Goal: Information Seeking & Learning: Learn about a topic

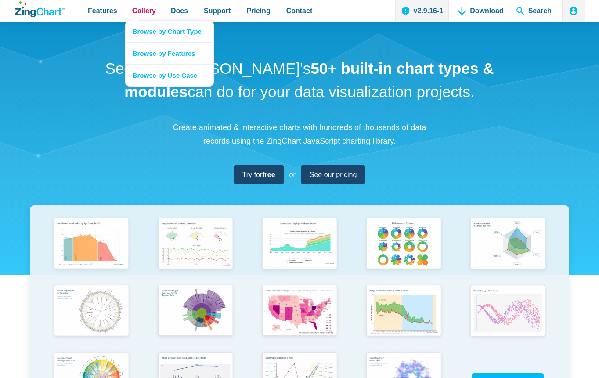
click at [147, 11] on span "Gallery" at bounding box center [144, 11] width 24 height 12
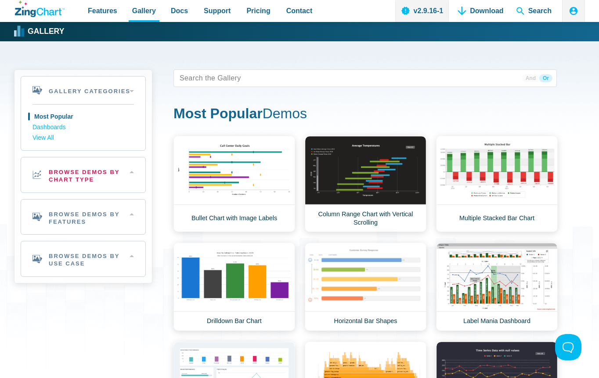
click at [98, 175] on h2 "Browse Demos By Chart Type" at bounding box center [83, 174] width 124 height 35
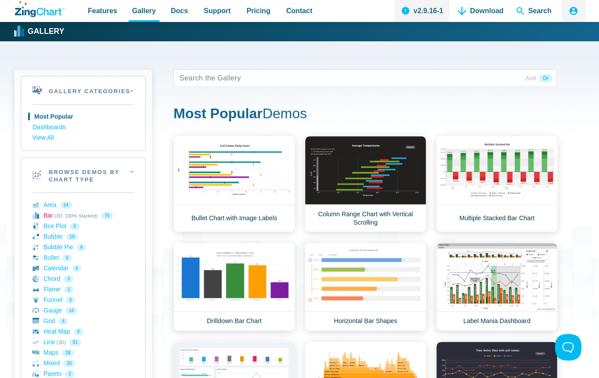
click at [58, 214] on link "Bar (3D, 100% Stacked) 75" at bounding box center [82, 215] width 101 height 11
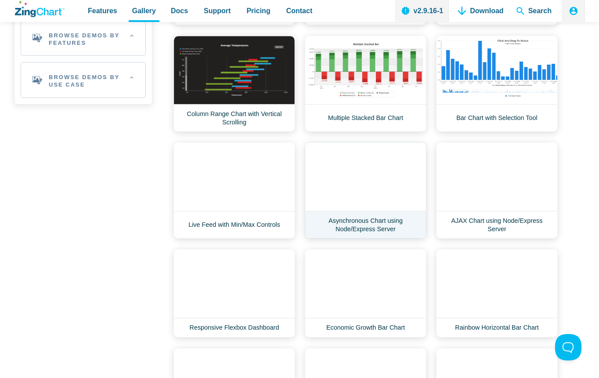
scroll to position [615, 0]
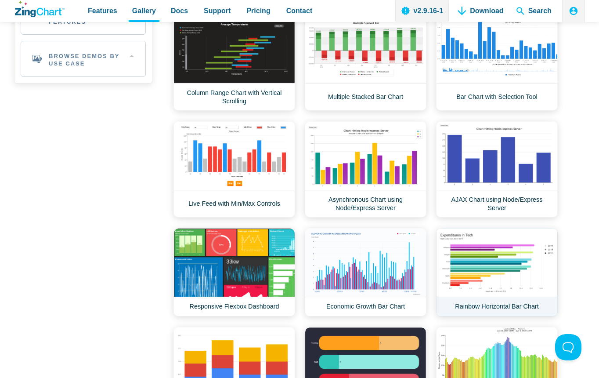
click at [505, 251] on link "Rainbow Horizontal Bar Chart" at bounding box center [497, 272] width 122 height 88
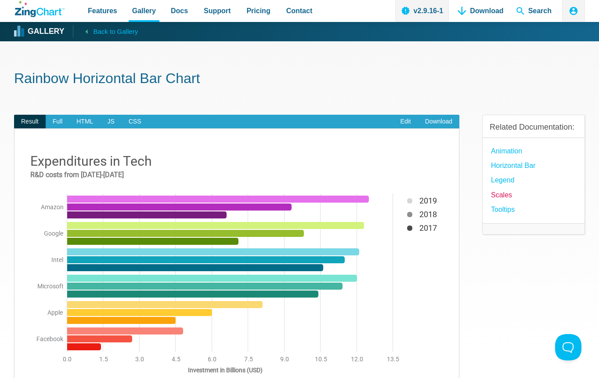
click at [506, 200] on link "Scales" at bounding box center [501, 195] width 21 height 12
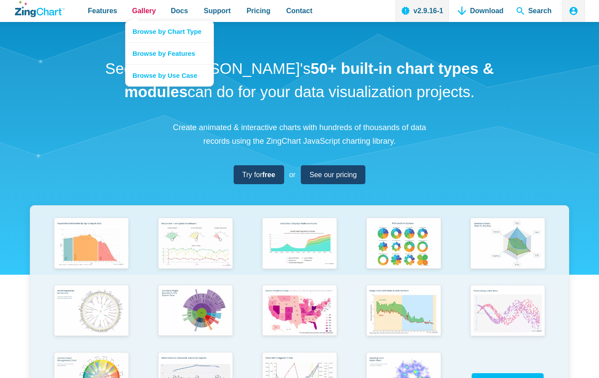
click at [142, 11] on span "Gallery" at bounding box center [144, 11] width 24 height 12
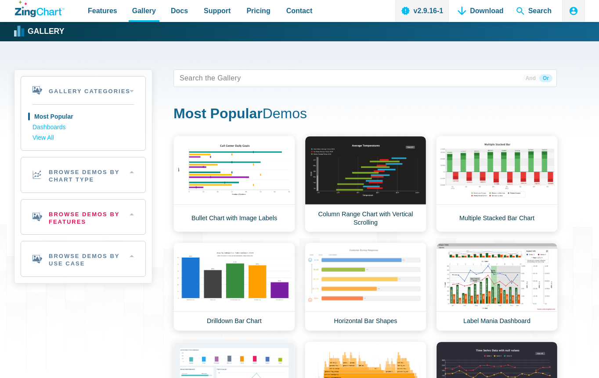
click at [71, 221] on h2 "Browse Demos By Features" at bounding box center [83, 216] width 124 height 35
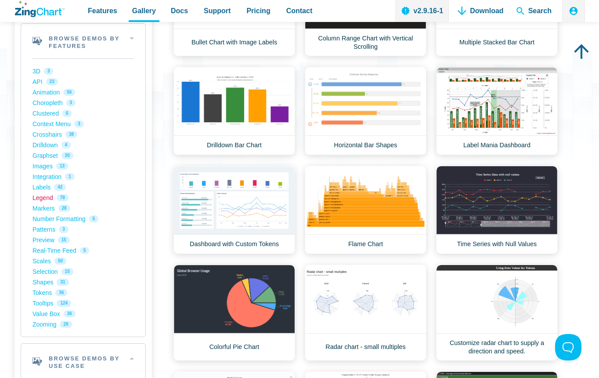
click at [37, 199] on link "Legend 78" at bounding box center [82, 197] width 101 height 11
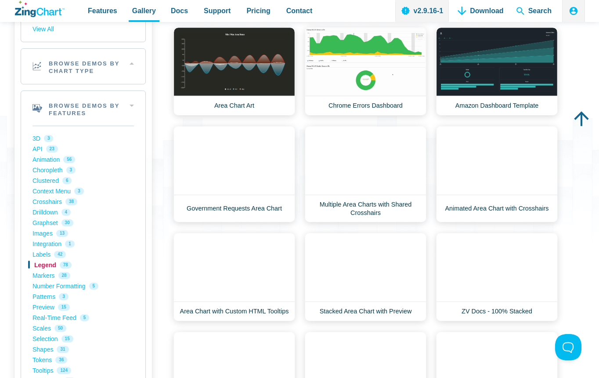
scroll to position [88, 0]
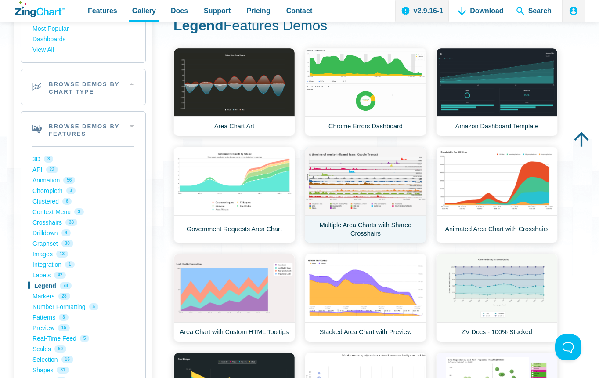
click at [396, 202] on link "Multiple Area Charts with Shared Crosshairs" at bounding box center [366, 195] width 122 height 96
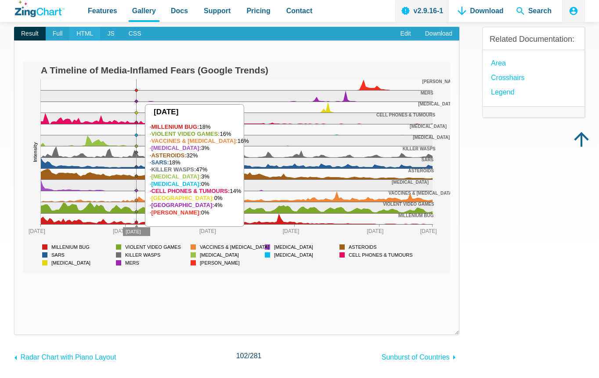
scroll to position [88, 0]
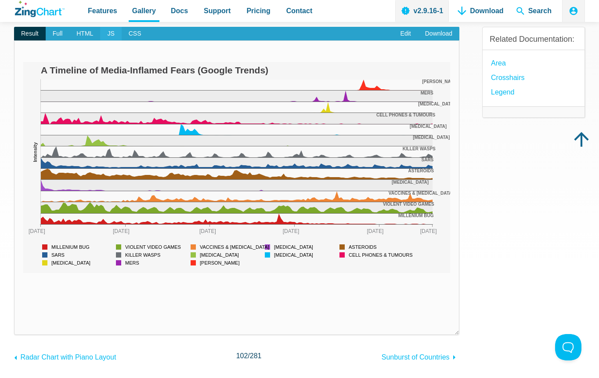
click at [102, 34] on span "JS" at bounding box center [110, 34] width 21 height 14
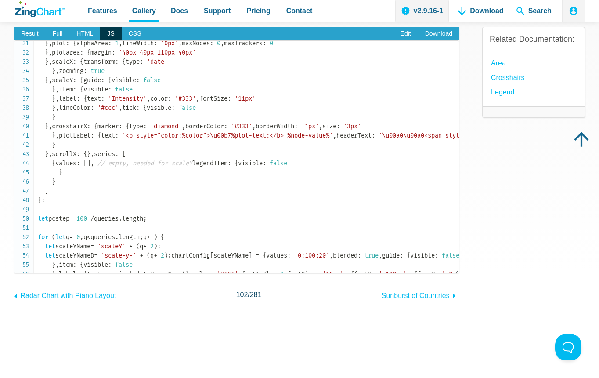
scroll to position [263, 0]
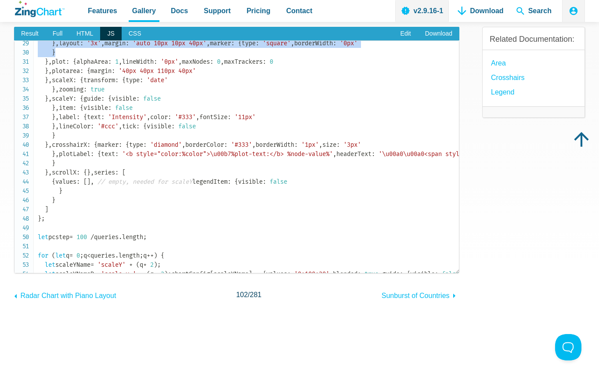
drag, startPoint x: 62, startPoint y: 196, endPoint x: 51, endPoint y: 107, distance: 90.2
click at [51, 107] on code "// DEFINE DATA // ----------------------------- let queries = [ 'millenium bug'…" at bounding box center [248, 98] width 421 height 636
copy code "backgroundColor : 'none' , borderWidth : '0px' , item : { margin : '0px' } , la…"
click at [209, 333] on div "Multiple Area Charts with Shared Crosshairs Result Full HTML JS CSS Edit Downlo…" at bounding box center [299, 178] width 571 height 451
